Goal: Task Accomplishment & Management: Complete application form

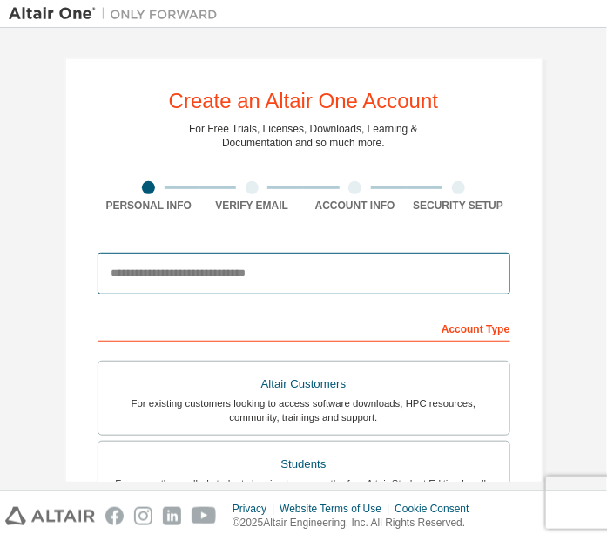
click at [256, 279] on input "email" at bounding box center [304, 274] width 413 height 42
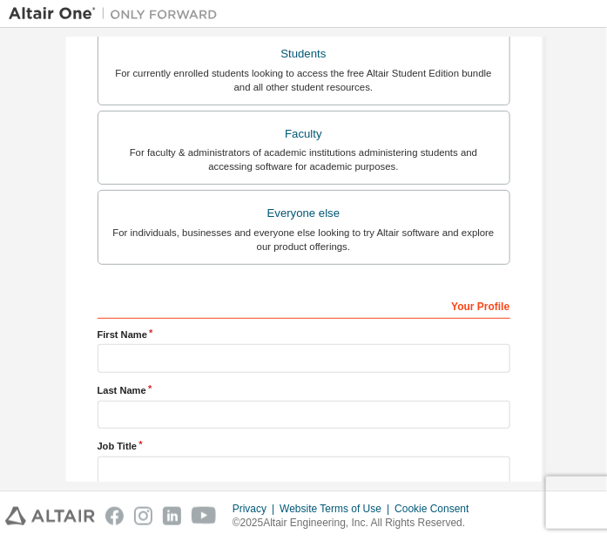
scroll to position [417, 0]
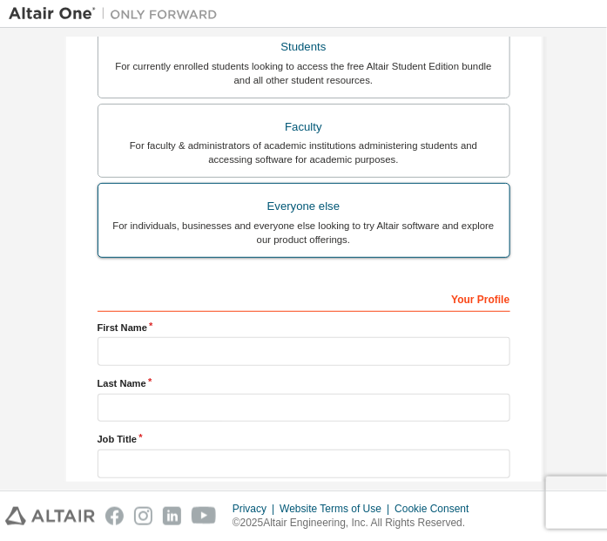
type input "**********"
click at [304, 204] on div "Everyone else" at bounding box center [304, 206] width 390 height 24
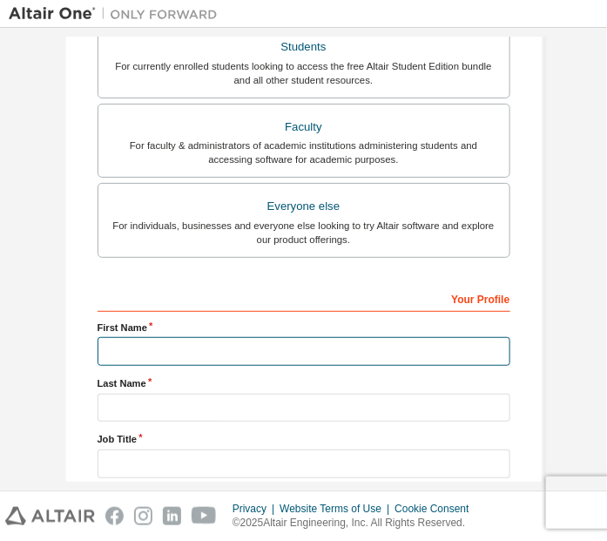
click at [172, 347] on input "text" at bounding box center [304, 351] width 413 height 29
click at [162, 346] on input "*" at bounding box center [304, 351] width 413 height 29
type input "*****"
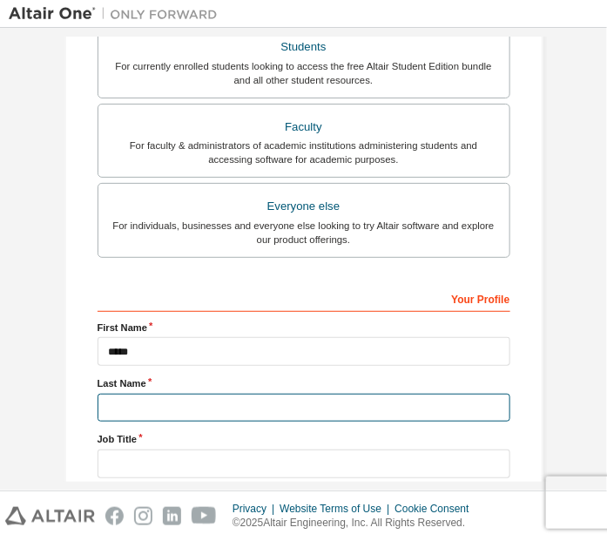
click at [136, 403] on input "text" at bounding box center [304, 408] width 413 height 29
type input "******"
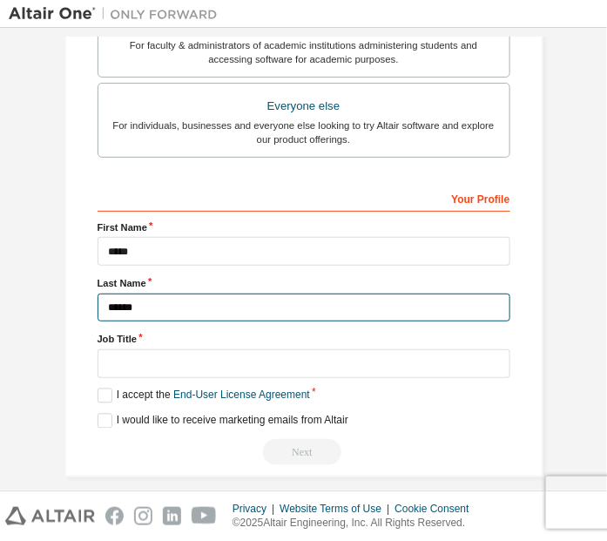
scroll to position [528, 0]
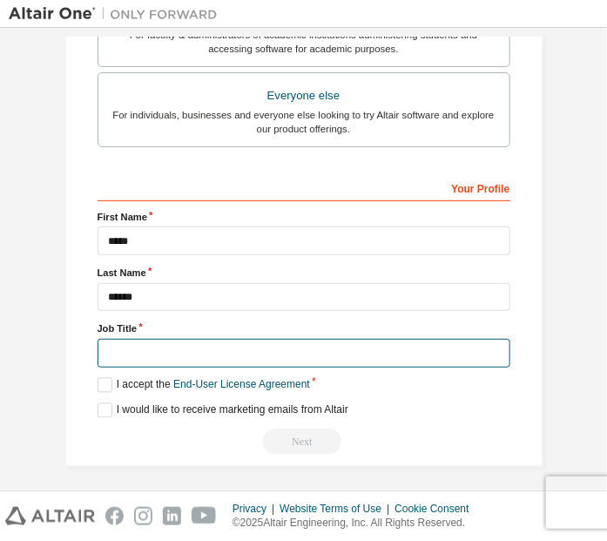
click at [170, 348] on input "text" at bounding box center [304, 353] width 413 height 29
type input "*"
type input "*******"
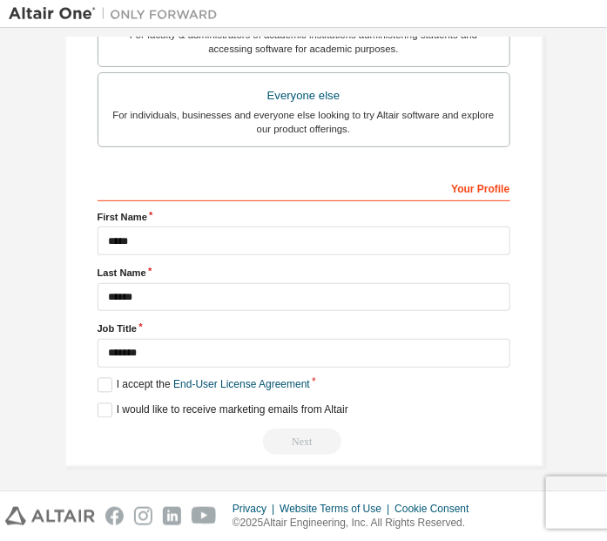
click at [297, 434] on div "Next" at bounding box center [304, 441] width 413 height 26
click at [295, 433] on div "Next" at bounding box center [304, 441] width 413 height 26
click at [105, 403] on label "I would like to receive marketing emails from Altair" at bounding box center [223, 410] width 251 height 15
click at [99, 382] on label "I accept the End-User License Agreement" at bounding box center [204, 385] width 212 height 15
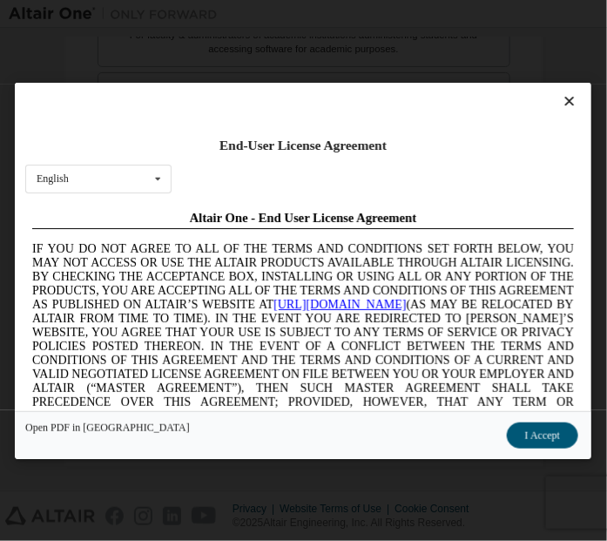
scroll to position [0, 0]
click at [560, 103] on icon at bounding box center [569, 101] width 18 height 16
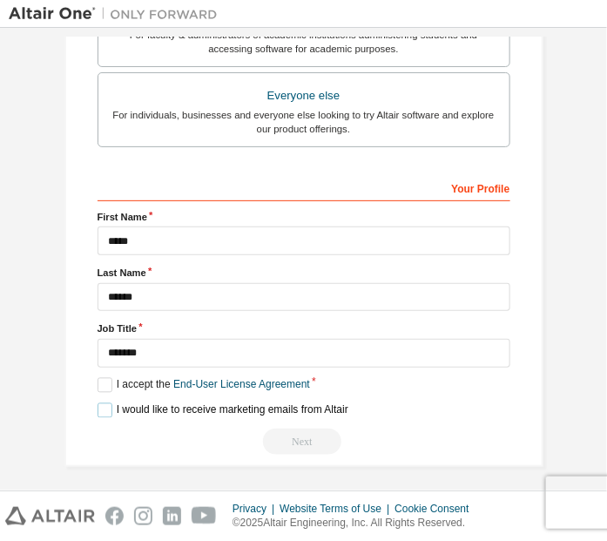
click at [98, 404] on label "I would like to receive marketing emails from Altair" at bounding box center [223, 410] width 251 height 15
click at [98, 379] on label "I accept the End-User License Agreement" at bounding box center [204, 385] width 212 height 15
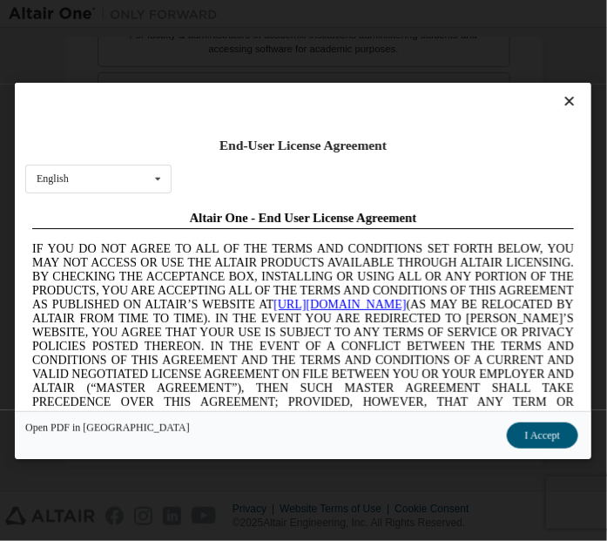
click at [561, 99] on icon at bounding box center [569, 101] width 18 height 16
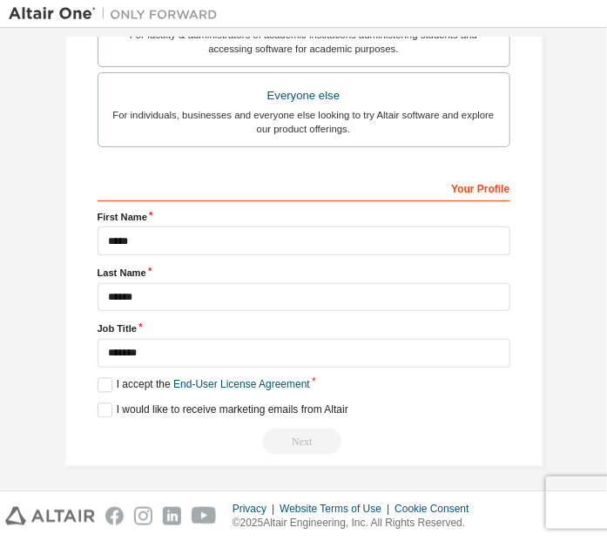
scroll to position [528, 0]
click at [300, 434] on div "Next" at bounding box center [304, 441] width 413 height 26
drag, startPoint x: 105, startPoint y: 412, endPoint x: -54, endPoint y: 331, distance: 178.7
click at [0, 331] on html "**********" at bounding box center [303, 270] width 607 height 541
click at [99, 378] on label "I accept the End-User License Agreement" at bounding box center [204, 385] width 212 height 15
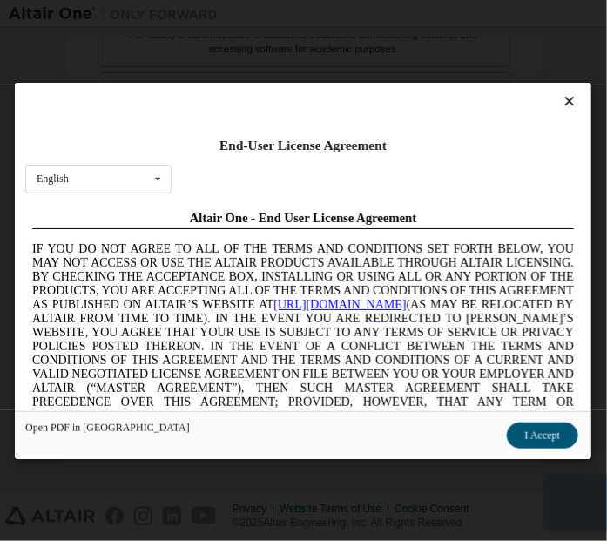
scroll to position [0, 0]
click at [541, 435] on button "I Accept" at bounding box center [542, 434] width 71 height 26
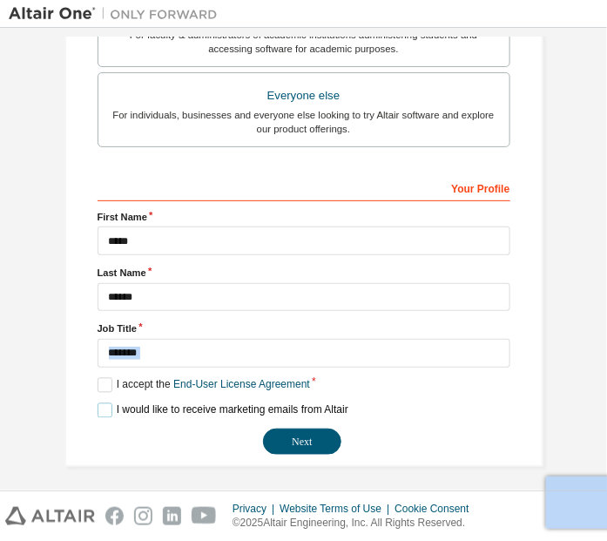
click at [104, 403] on label "I would like to receive marketing emails from Altair" at bounding box center [223, 410] width 251 height 15
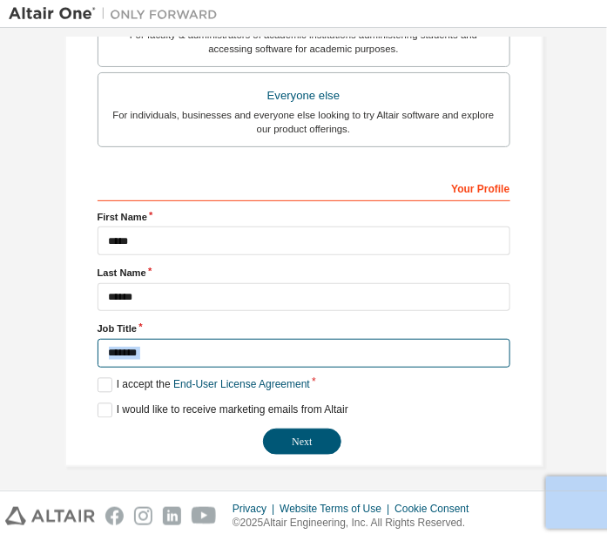
click at [155, 347] on input "*******" at bounding box center [304, 353] width 413 height 29
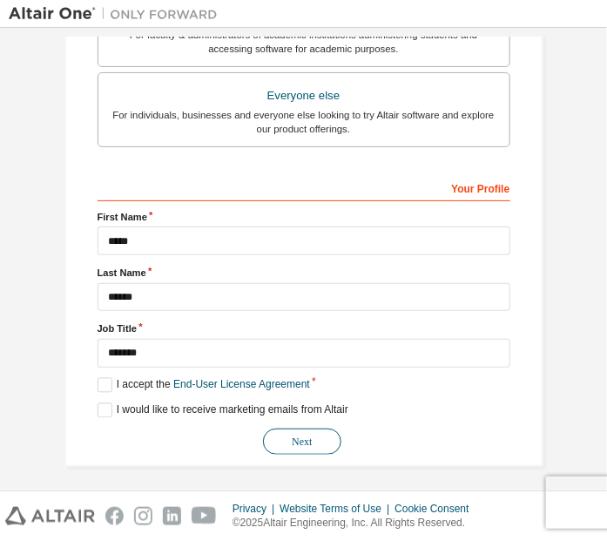
click at [313, 434] on button "Next" at bounding box center [302, 441] width 78 height 26
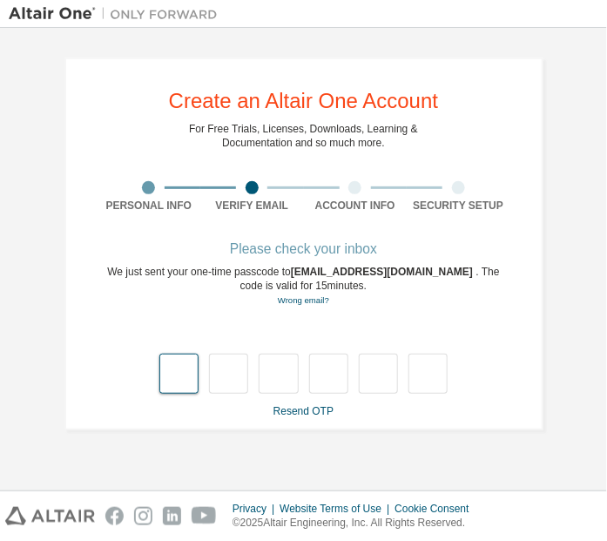
click at [167, 377] on input "text" at bounding box center [178, 374] width 39 height 40
type input "*"
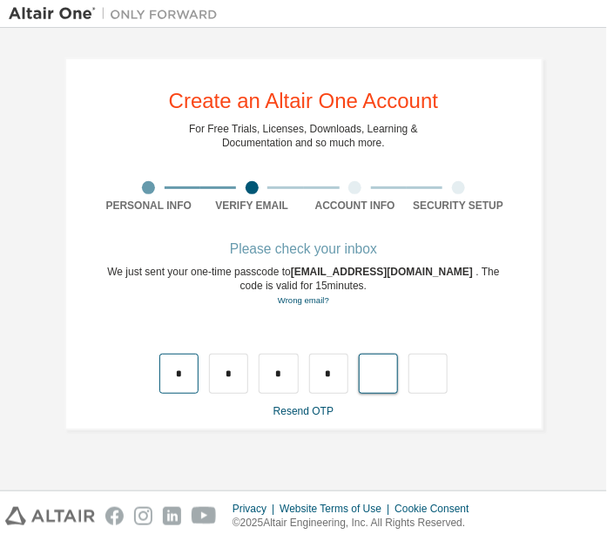
type input "*"
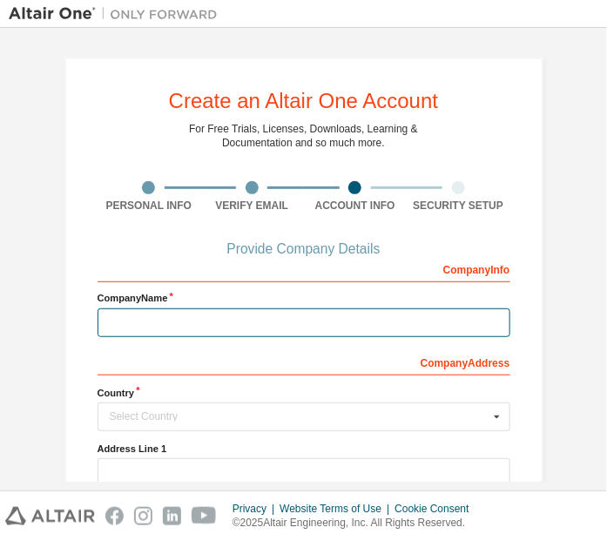
click at [155, 324] on input "text" at bounding box center [304, 322] width 413 height 29
type input "*"
type input "**********"
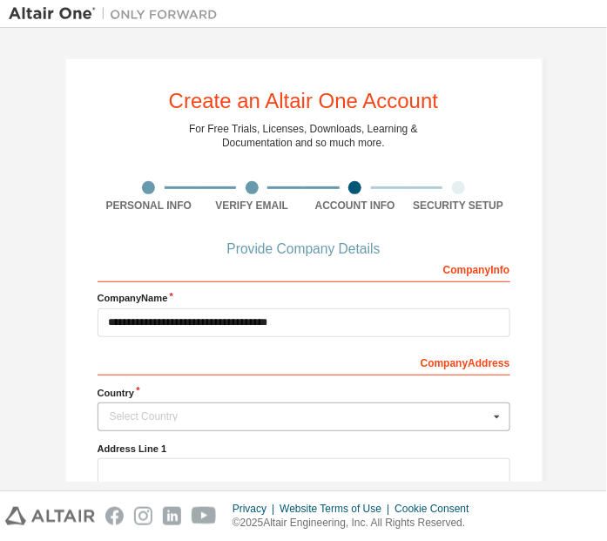
click at [204, 413] on div "Select Country" at bounding box center [299, 416] width 379 height 10
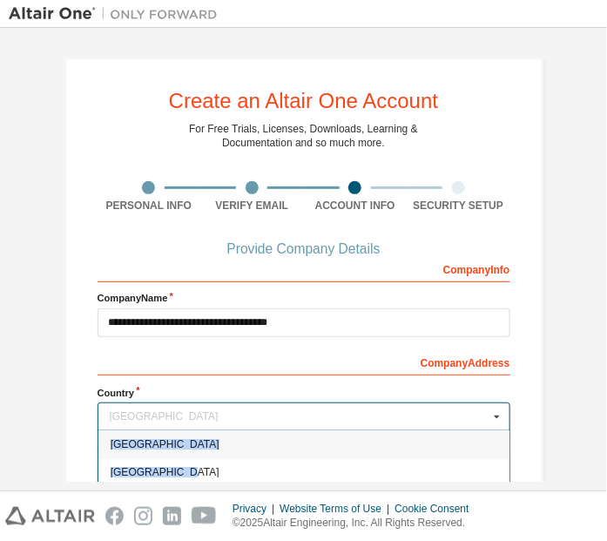
drag, startPoint x: 502, startPoint y: 428, endPoint x: 505, endPoint y: 478, distance: 50.6
click at [505, 431] on div "[GEOGRAPHIC_DATA] [GEOGRAPHIC_DATA] [GEOGRAPHIC_DATA] [GEOGRAPHIC_DATA] [GEOGRA…" at bounding box center [304, 416] width 413 height 29
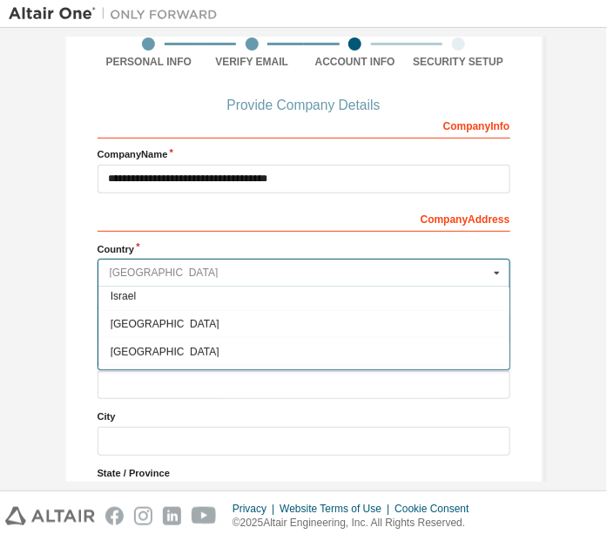
scroll to position [2711, 0]
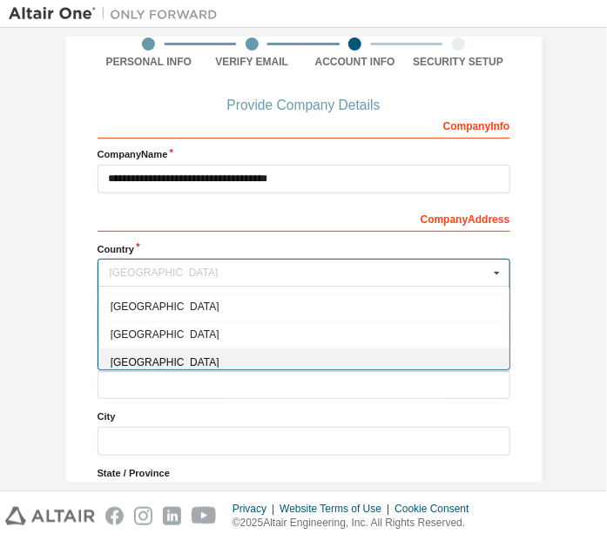
click at [132, 357] on span "[GEOGRAPHIC_DATA]" at bounding box center [303, 362] width 387 height 10
type input "***"
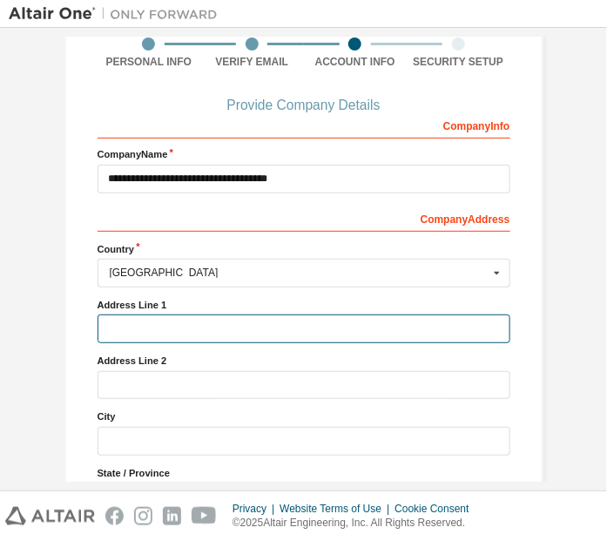
click at [155, 324] on input "text" at bounding box center [304, 328] width 413 height 29
type input "**********"
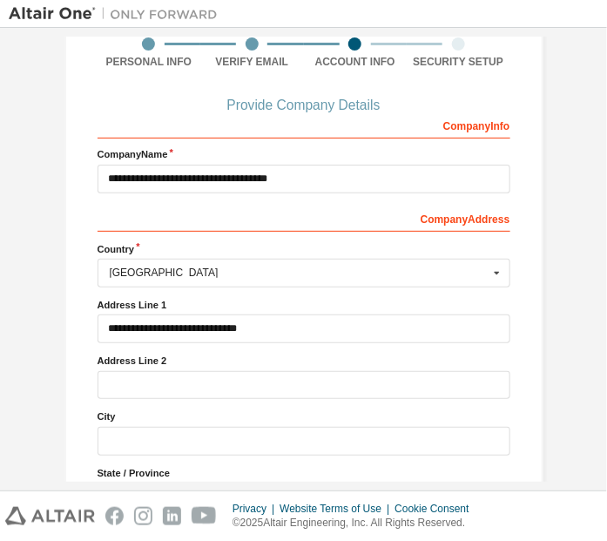
type input "***"
type input "*********"
type input "******"
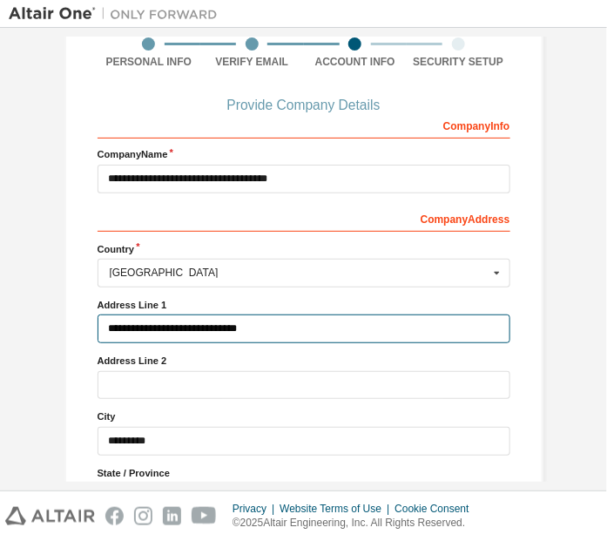
type input "***"
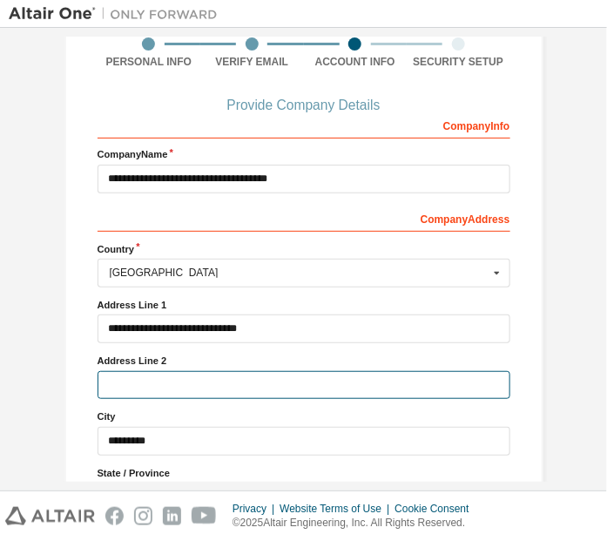
click at [153, 377] on input "text" at bounding box center [304, 385] width 413 height 29
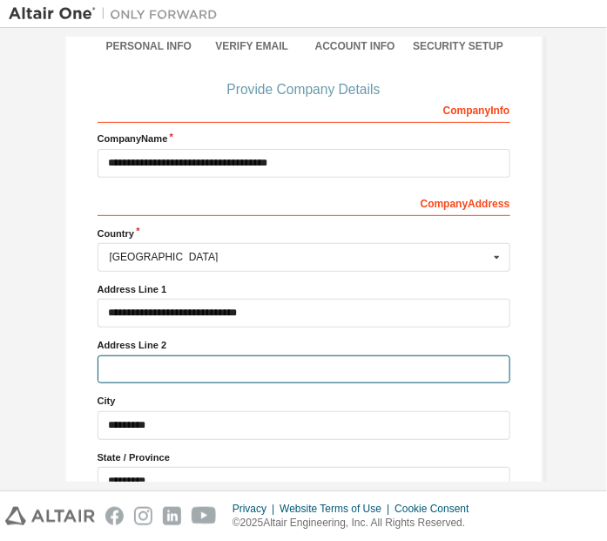
scroll to position [152, 0]
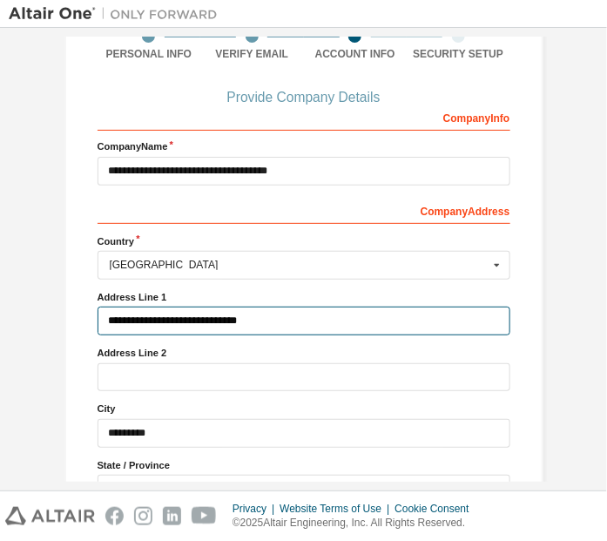
drag, startPoint x: 288, startPoint y: 320, endPoint x: 298, endPoint y: 320, distance: 9.6
click at [298, 320] on input "**********" at bounding box center [304, 320] width 413 height 29
type input "*"
type input "**********"
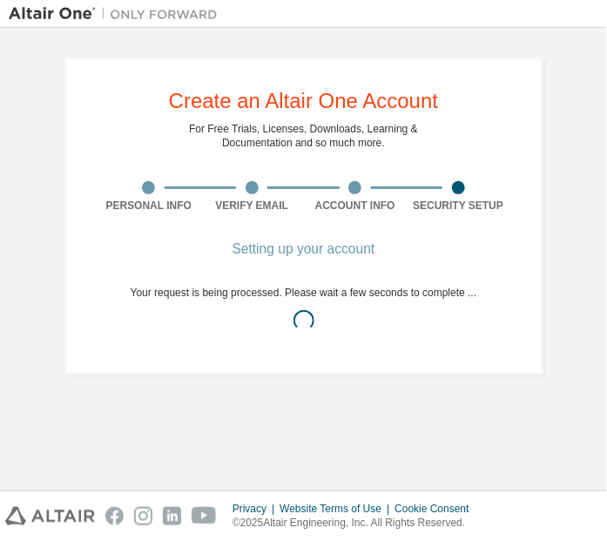
scroll to position [0, 0]
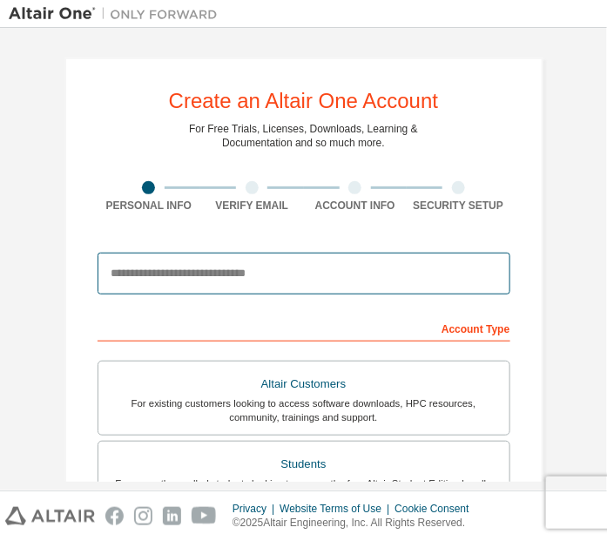
click at [202, 273] on input "email" at bounding box center [304, 274] width 413 height 42
type input "**********"
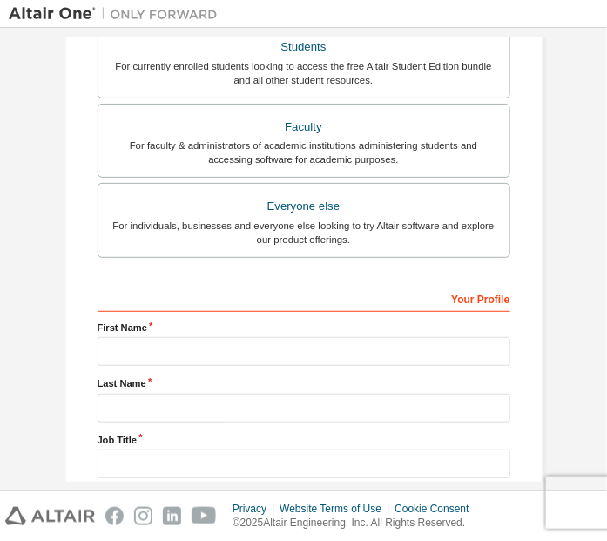
scroll to position [488, 0]
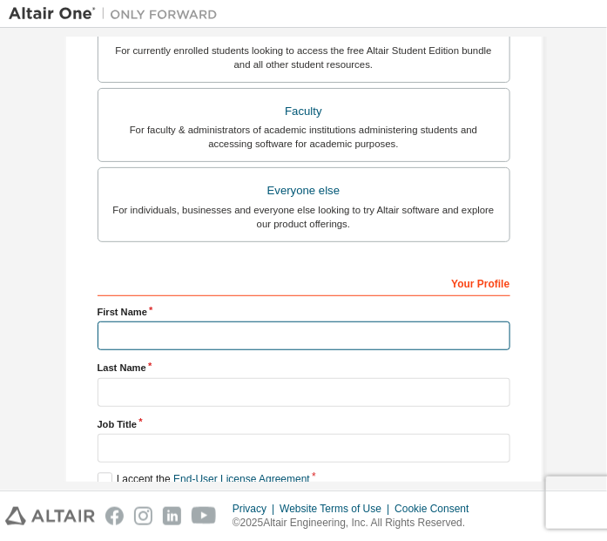
click at [134, 324] on input "text" at bounding box center [304, 335] width 413 height 29
click at [153, 327] on input "*" at bounding box center [304, 335] width 413 height 29
type input "*"
type input "*****"
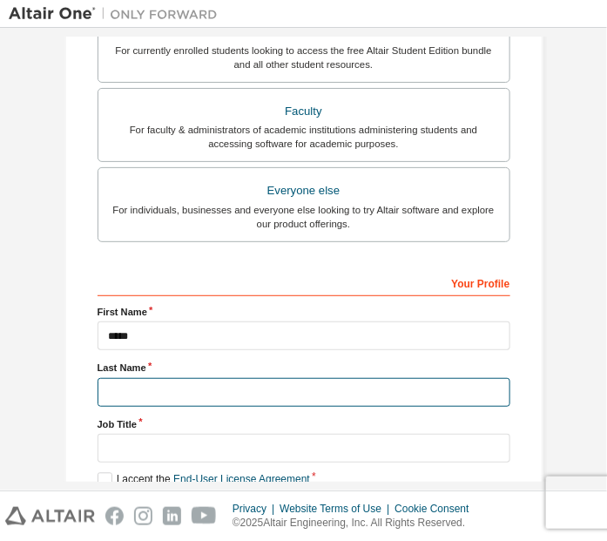
click at [140, 387] on input "text" at bounding box center [304, 392] width 413 height 29
type input "******"
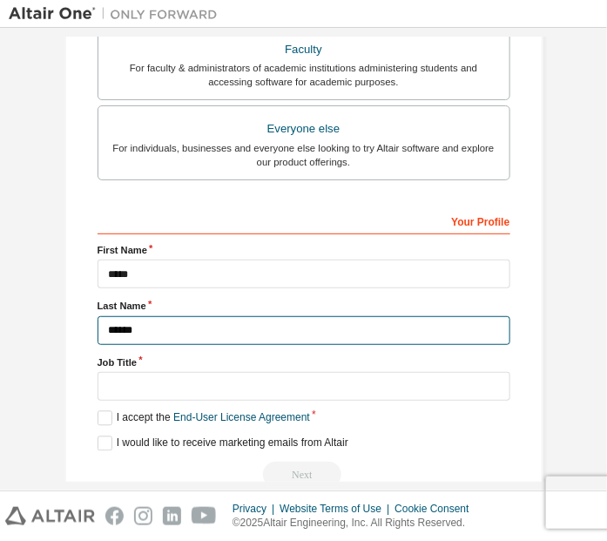
scroll to position [582, 0]
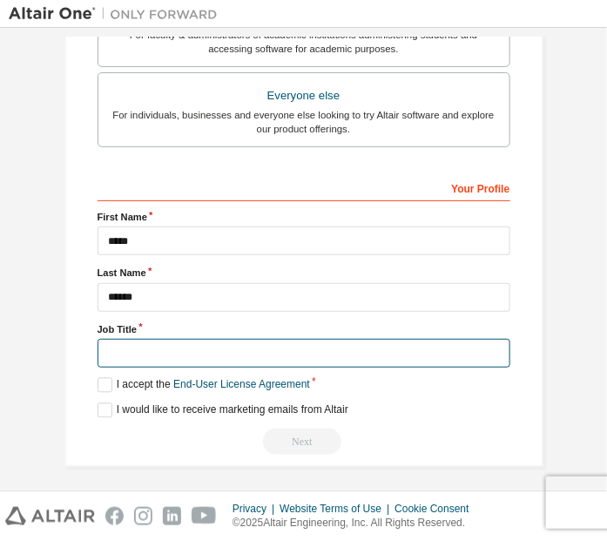
click at [125, 347] on input "text" at bounding box center [304, 353] width 413 height 29
type input "*******"
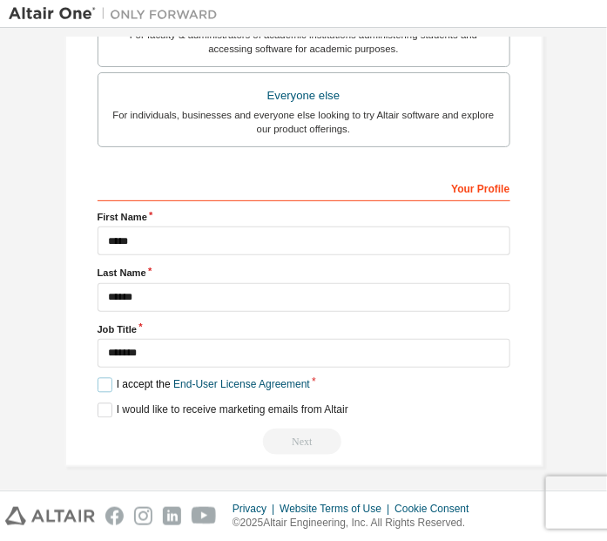
click at [98, 379] on label "I accept the End-User License Agreement" at bounding box center [204, 385] width 212 height 15
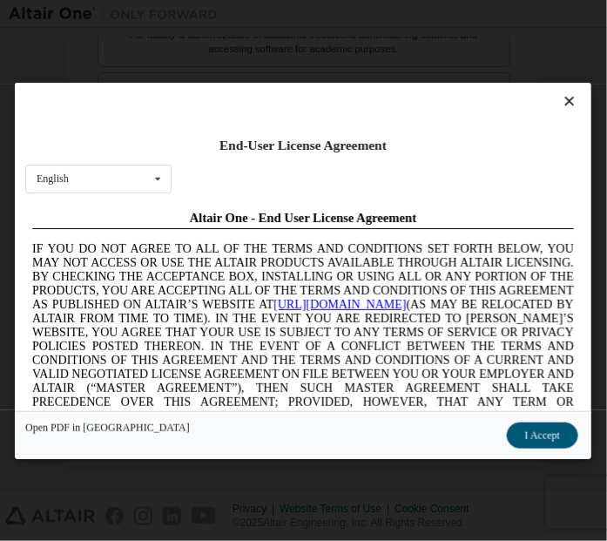
scroll to position [0, 0]
click at [552, 425] on button "I Accept" at bounding box center [542, 434] width 71 height 26
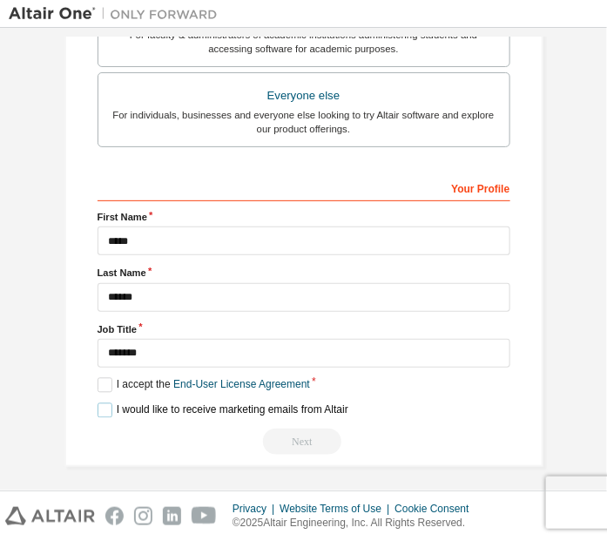
click at [99, 407] on label "I would like to receive marketing emails from Altair" at bounding box center [223, 410] width 251 height 15
click at [100, 405] on label "I would like to receive marketing emails from Altair" at bounding box center [223, 410] width 251 height 15
click at [306, 433] on div "Next" at bounding box center [304, 441] width 413 height 26
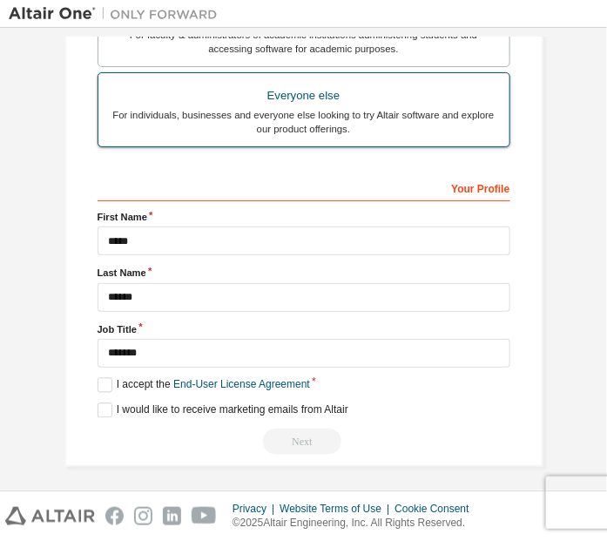
click at [273, 96] on div "Everyone else" at bounding box center [304, 96] width 390 height 24
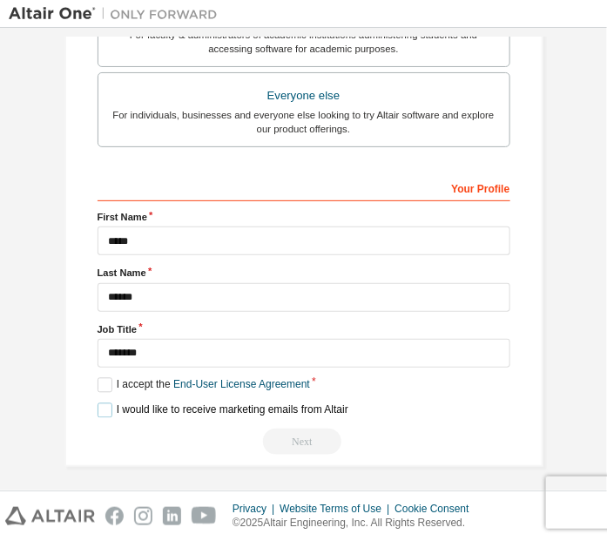
click at [103, 403] on label "I would like to receive marketing emails from Altair" at bounding box center [223, 410] width 251 height 15
click at [101, 403] on label "I would like to receive marketing emails from Altair" at bounding box center [223, 410] width 251 height 15
click at [98, 379] on label "I accept the End-User License Agreement" at bounding box center [204, 385] width 212 height 15
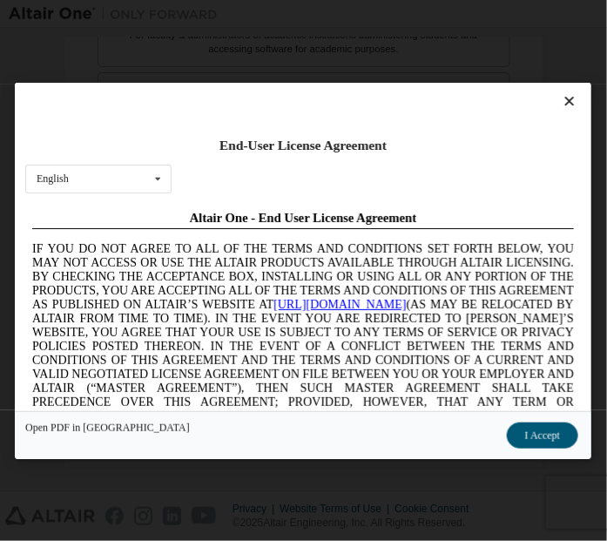
scroll to position [0, 0]
click at [539, 435] on button "I Accept" at bounding box center [542, 434] width 71 height 26
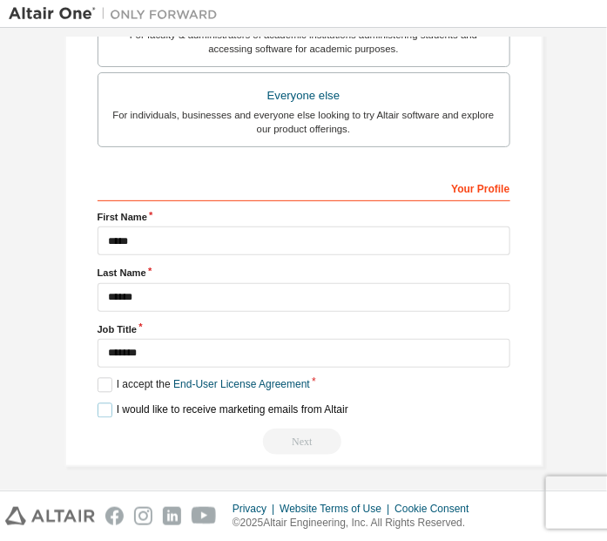
click at [102, 405] on label "I would like to receive marketing emails from Altair" at bounding box center [223, 410] width 251 height 15
click at [99, 404] on label "I would like to receive marketing emails from Altair" at bounding box center [223, 410] width 251 height 15
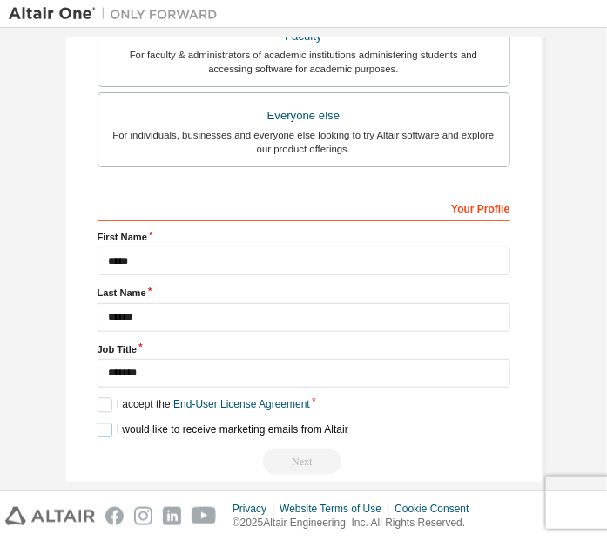
scroll to position [582, 0]
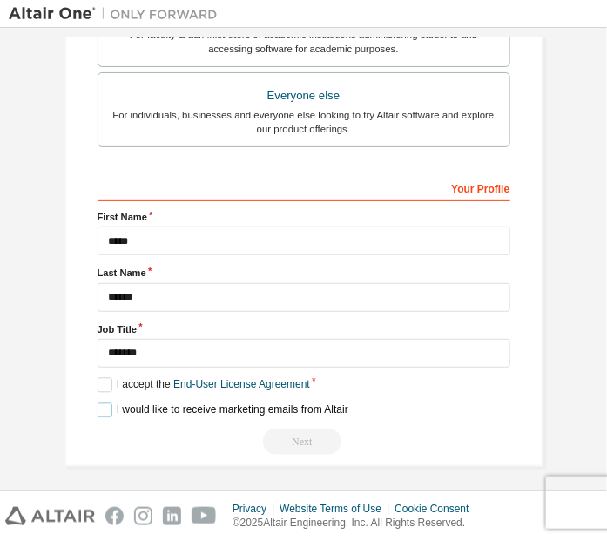
click at [102, 403] on label "I would like to receive marketing emails from Altair" at bounding box center [223, 410] width 251 height 15
click at [99, 381] on label "I accept the End-User License Agreement" at bounding box center [204, 385] width 212 height 15
click at [98, 378] on label "I accept the End-User License Agreement" at bounding box center [204, 385] width 212 height 15
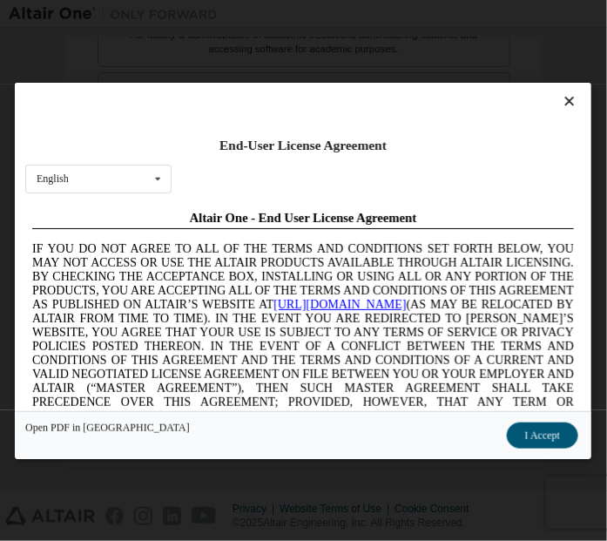
scroll to position [0, 0]
click at [548, 434] on button "I Accept" at bounding box center [542, 434] width 71 height 26
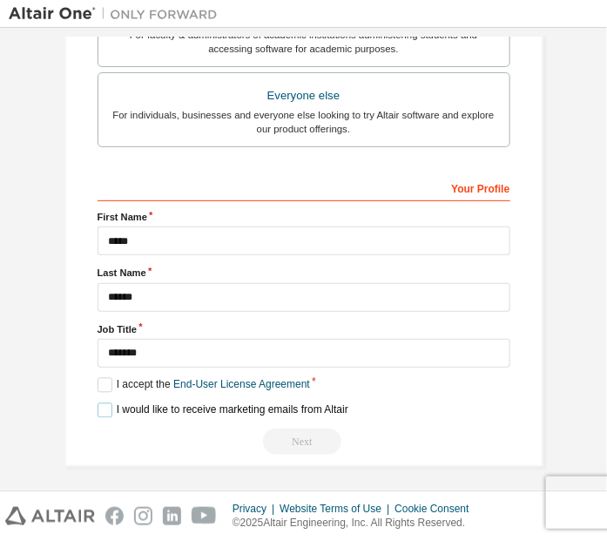
click at [98, 407] on label "I would like to receive marketing emails from Altair" at bounding box center [223, 410] width 251 height 15
click at [308, 440] on div "Next" at bounding box center [304, 441] width 413 height 26
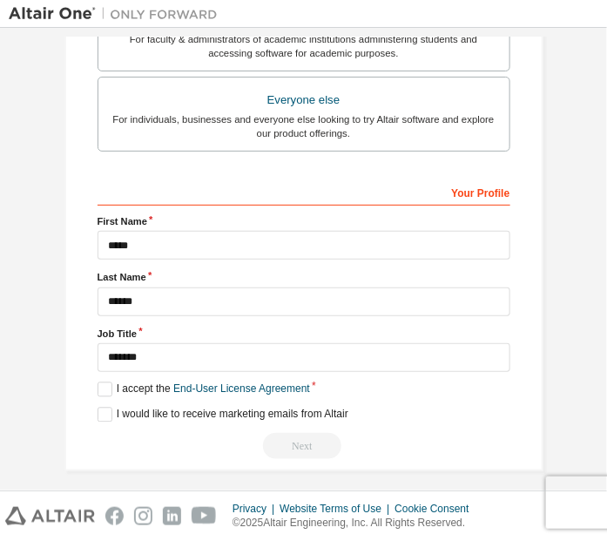
scroll to position [582, 0]
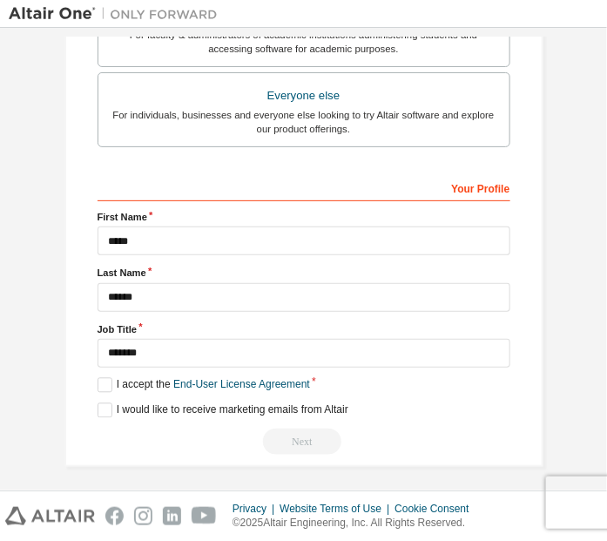
click at [301, 439] on div "Next" at bounding box center [304, 441] width 413 height 26
click at [303, 439] on div "Next" at bounding box center [304, 441] width 413 height 26
click at [103, 403] on label "I would like to receive marketing emails from Altair" at bounding box center [223, 410] width 251 height 15
click at [102, 380] on label "I accept the End-User License Agreement" at bounding box center [204, 385] width 212 height 15
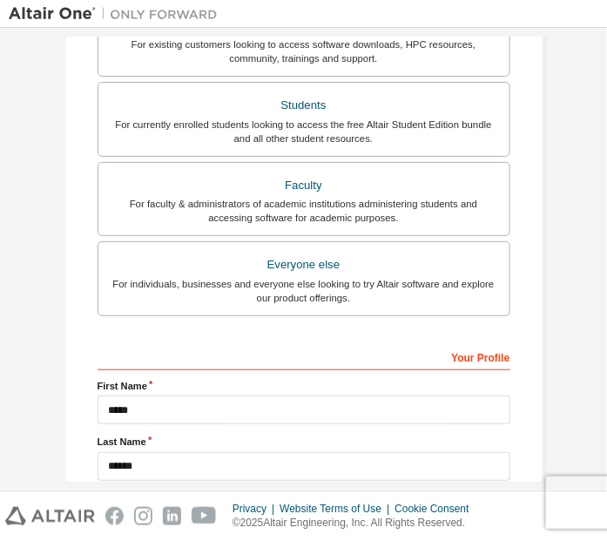
scroll to position [472, 0]
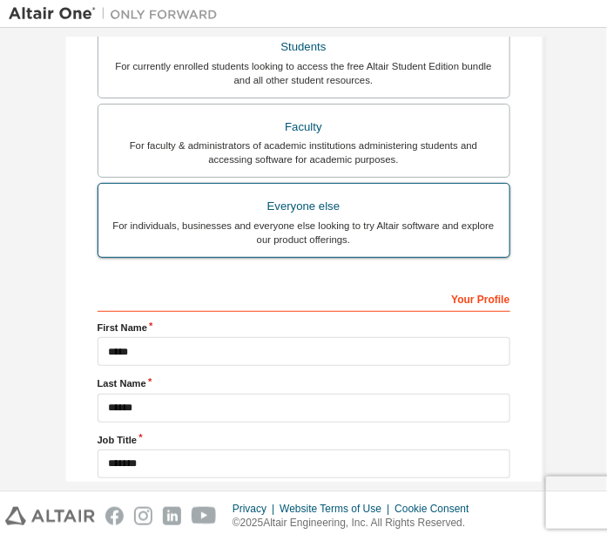
click at [348, 224] on div "For individuals, businesses and everyone else looking to try Altair software an…" at bounding box center [304, 233] width 390 height 28
click at [307, 220] on div "For individuals, businesses and everyone else looking to try Altair software an…" at bounding box center [304, 233] width 390 height 28
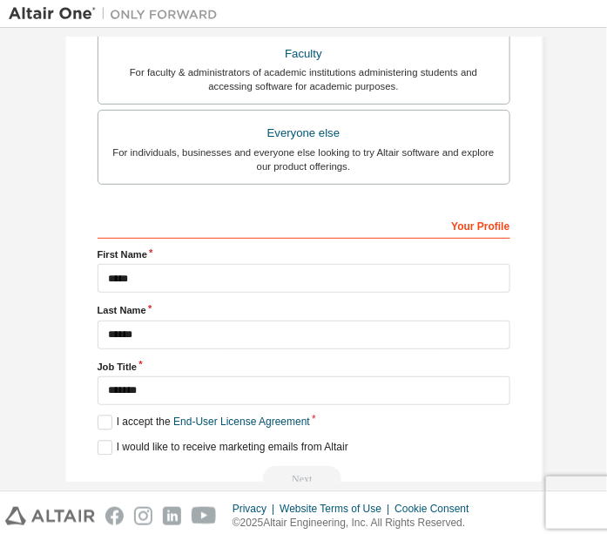
scroll to position [582, 0]
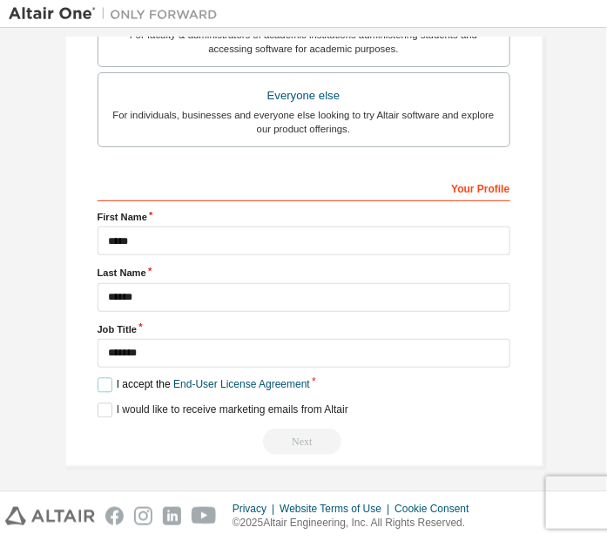
click at [99, 382] on label "I accept the End-User License Agreement" at bounding box center [204, 385] width 212 height 15
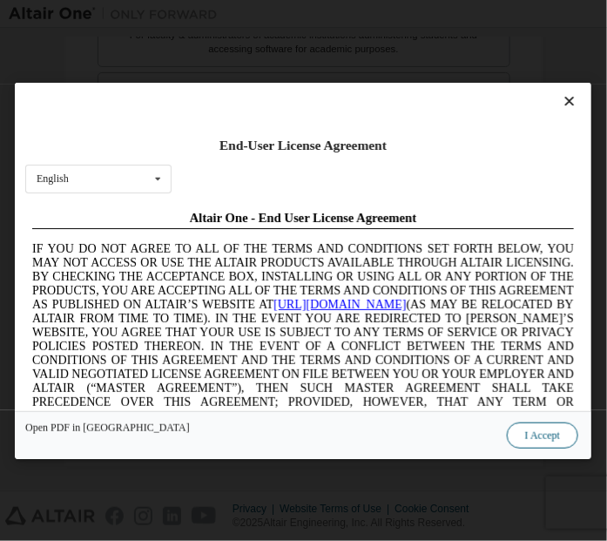
scroll to position [0, 0]
click at [543, 432] on button "I Accept" at bounding box center [542, 434] width 71 height 26
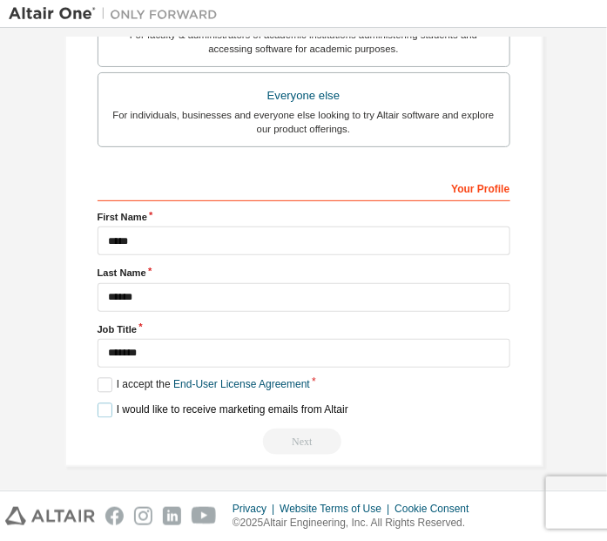
click at [103, 403] on label "I would like to receive marketing emails from Altair" at bounding box center [223, 410] width 251 height 15
click at [307, 435] on div "Next" at bounding box center [304, 441] width 413 height 26
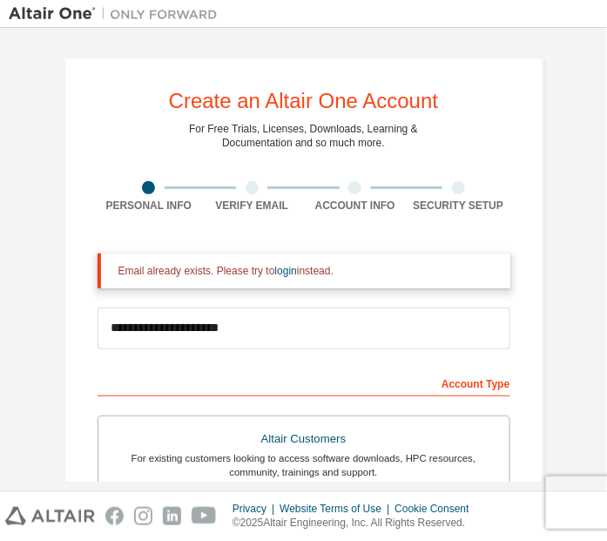
click at [248, 196] on div "Verify Email" at bounding box center [252, 196] width 104 height 31
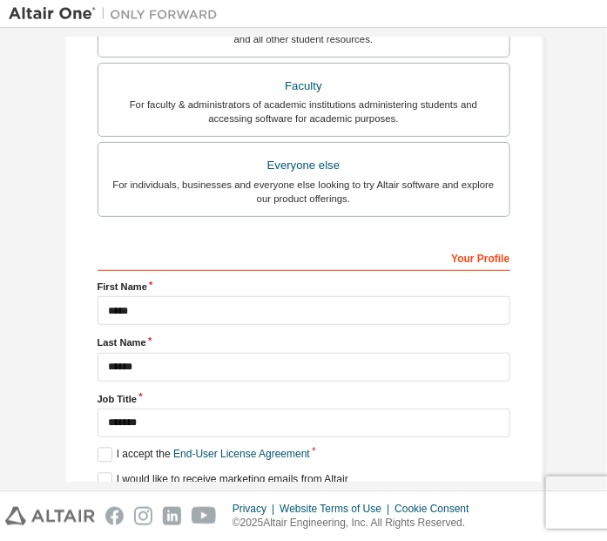
scroll to position [582, 0]
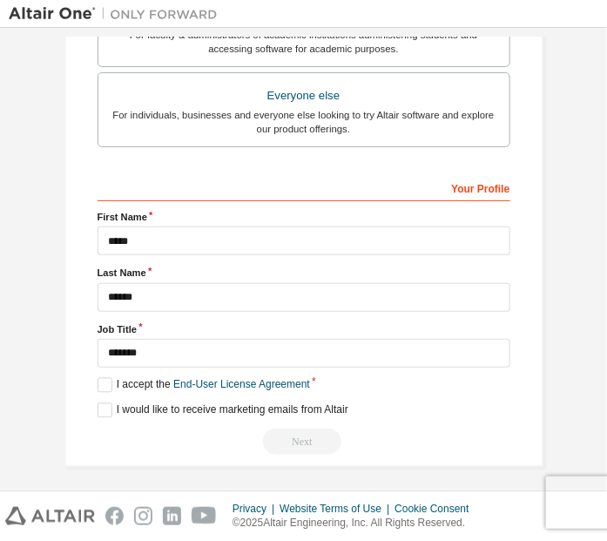
click at [306, 435] on div "Next" at bounding box center [304, 441] width 413 height 26
click at [98, 403] on label "I would like to receive marketing emails from Altair" at bounding box center [223, 410] width 251 height 15
click at [98, 381] on label "I accept the End-User License Agreement" at bounding box center [204, 385] width 212 height 15
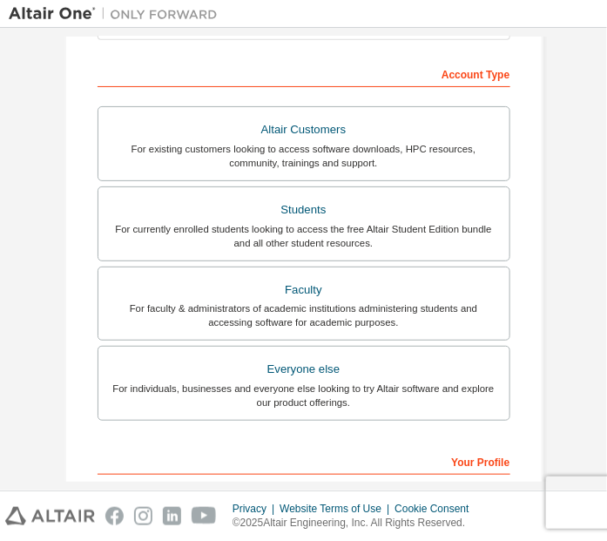
scroll to position [266, 0]
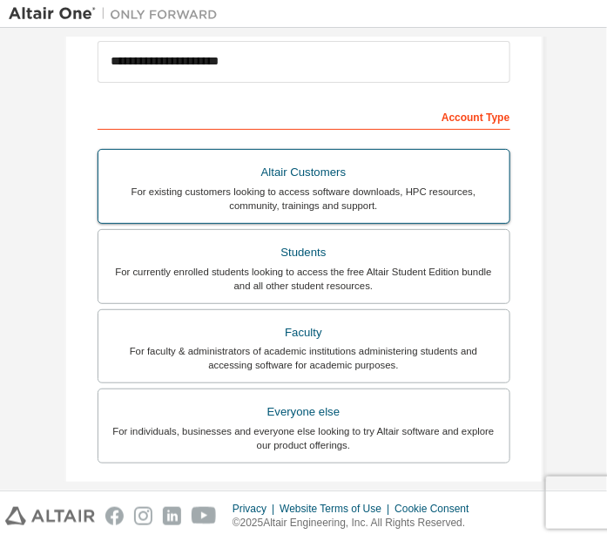
click at [298, 185] on div "For existing customers looking to access software downloads, HPC resources, com…" at bounding box center [304, 199] width 390 height 28
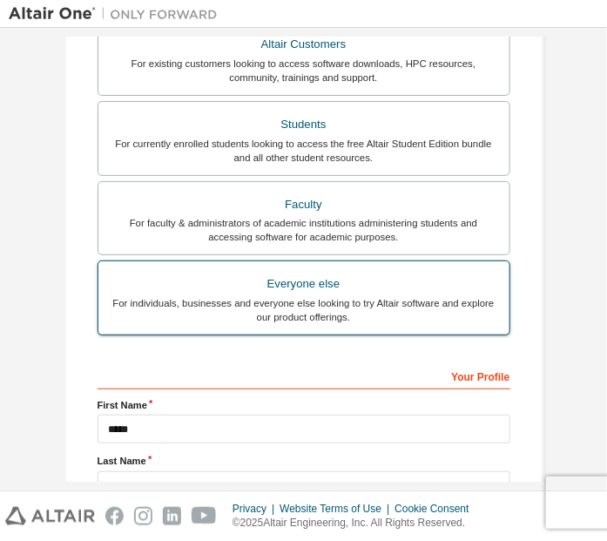
click at [355, 286] on div "Everyone else" at bounding box center [304, 284] width 390 height 24
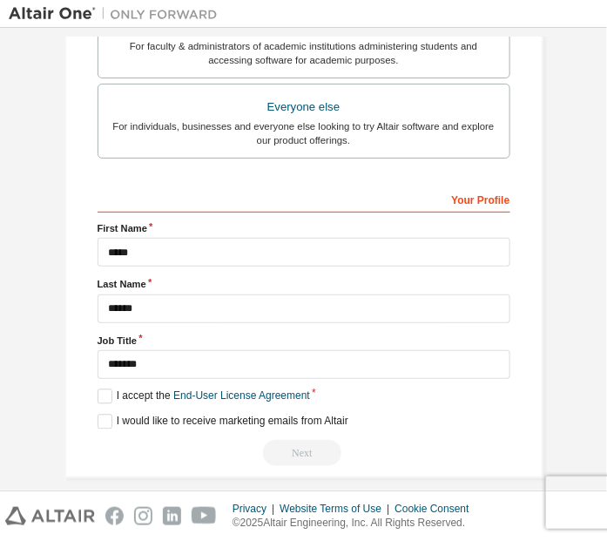
scroll to position [582, 0]
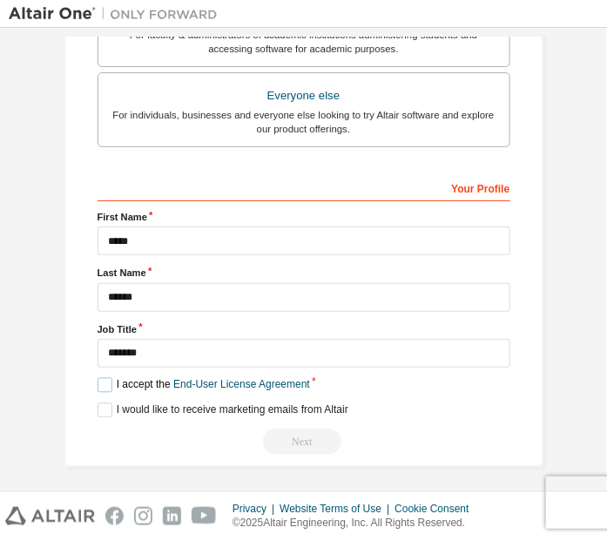
click at [102, 380] on label "I accept the End-User License Agreement" at bounding box center [204, 385] width 212 height 15
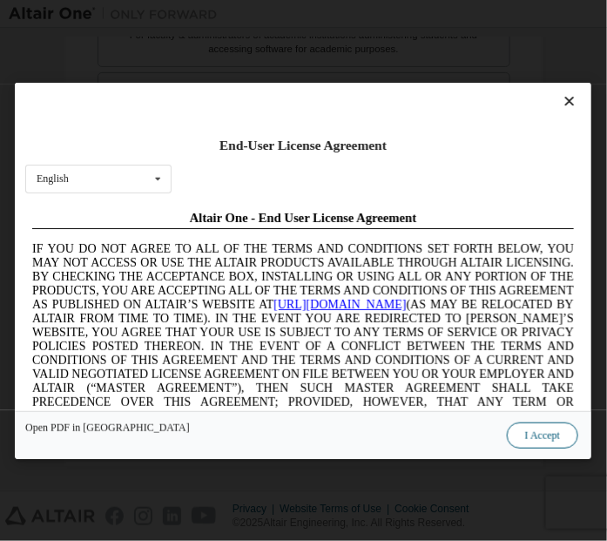
scroll to position [0, 0]
click at [543, 433] on button "I Accept" at bounding box center [542, 434] width 71 height 26
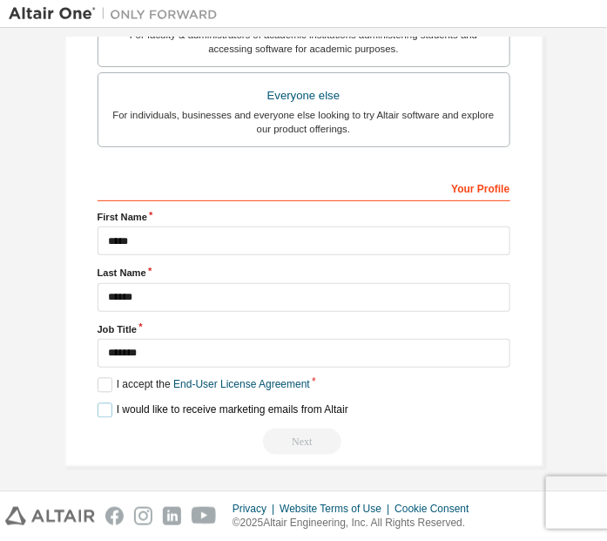
click at [103, 403] on label "I would like to receive marketing emails from Altair" at bounding box center [223, 410] width 251 height 15
click at [288, 433] on div "Next" at bounding box center [304, 441] width 413 height 26
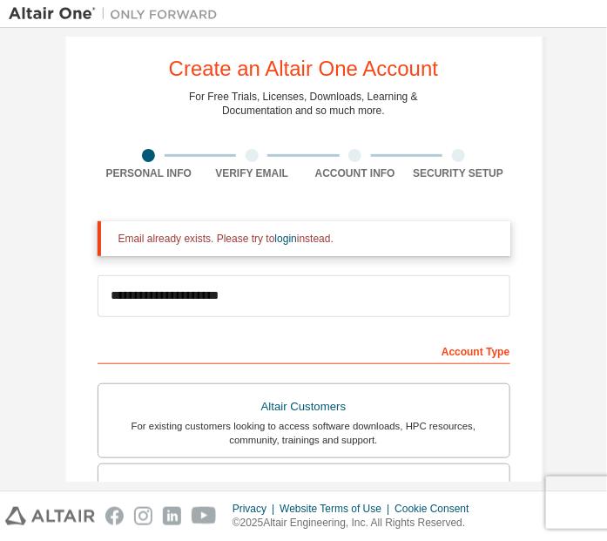
scroll to position [20, 0]
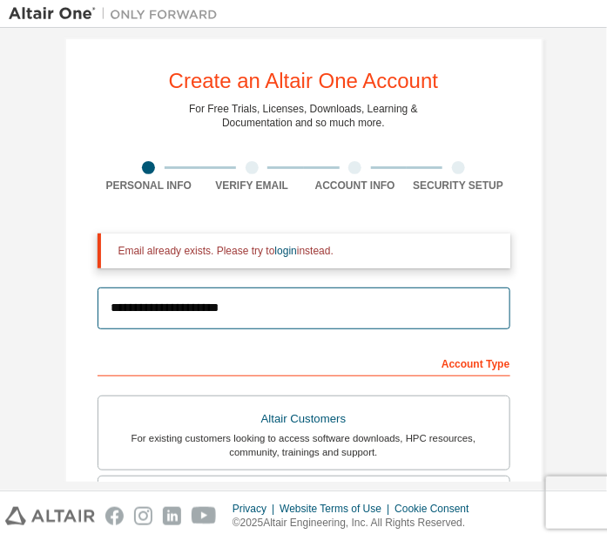
click at [248, 310] on input "**********" at bounding box center [304, 308] width 413 height 42
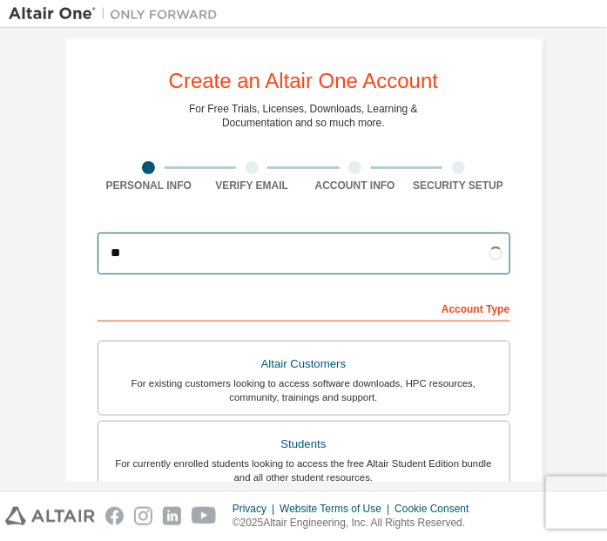
type input "*"
type input "**********"
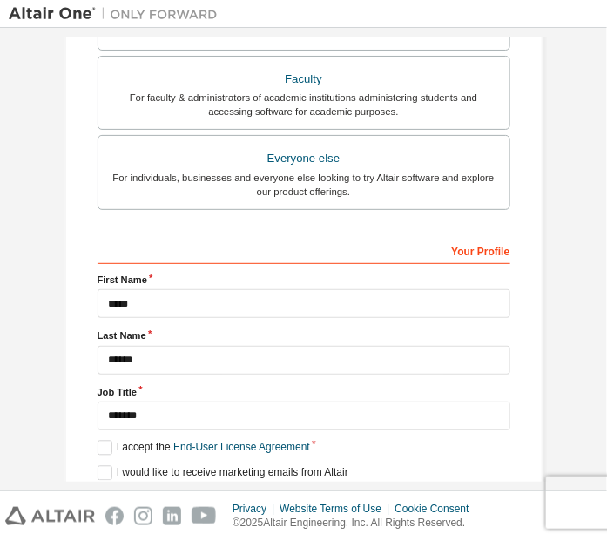
scroll to position [582, 0]
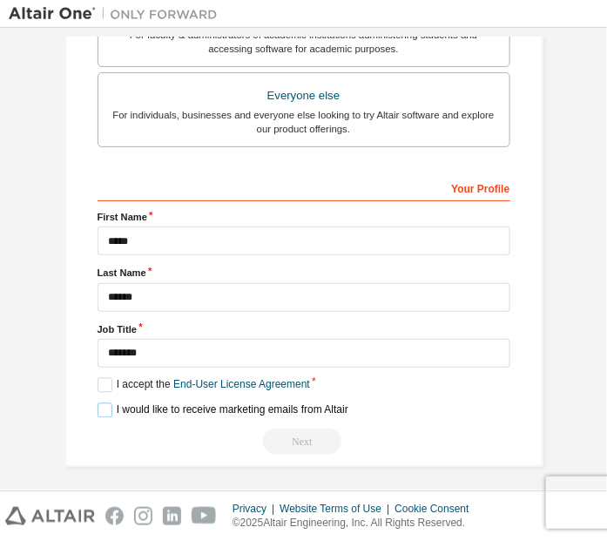
click at [99, 403] on label "I would like to receive marketing emails from Altair" at bounding box center [223, 410] width 251 height 15
click at [98, 406] on label "I would like to receive marketing emails from Altair" at bounding box center [223, 410] width 251 height 15
click at [304, 435] on div "Next" at bounding box center [304, 441] width 413 height 26
click at [98, 407] on label "I would like to receive marketing emails from Altair" at bounding box center [223, 410] width 251 height 15
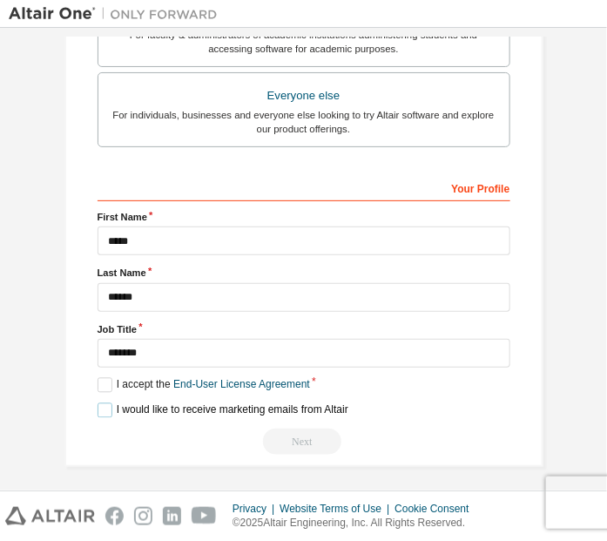
click at [99, 406] on label "I would like to receive marketing emails from Altair" at bounding box center [223, 410] width 251 height 15
click at [304, 437] on div "Next" at bounding box center [304, 441] width 413 height 26
